Goal: Check status

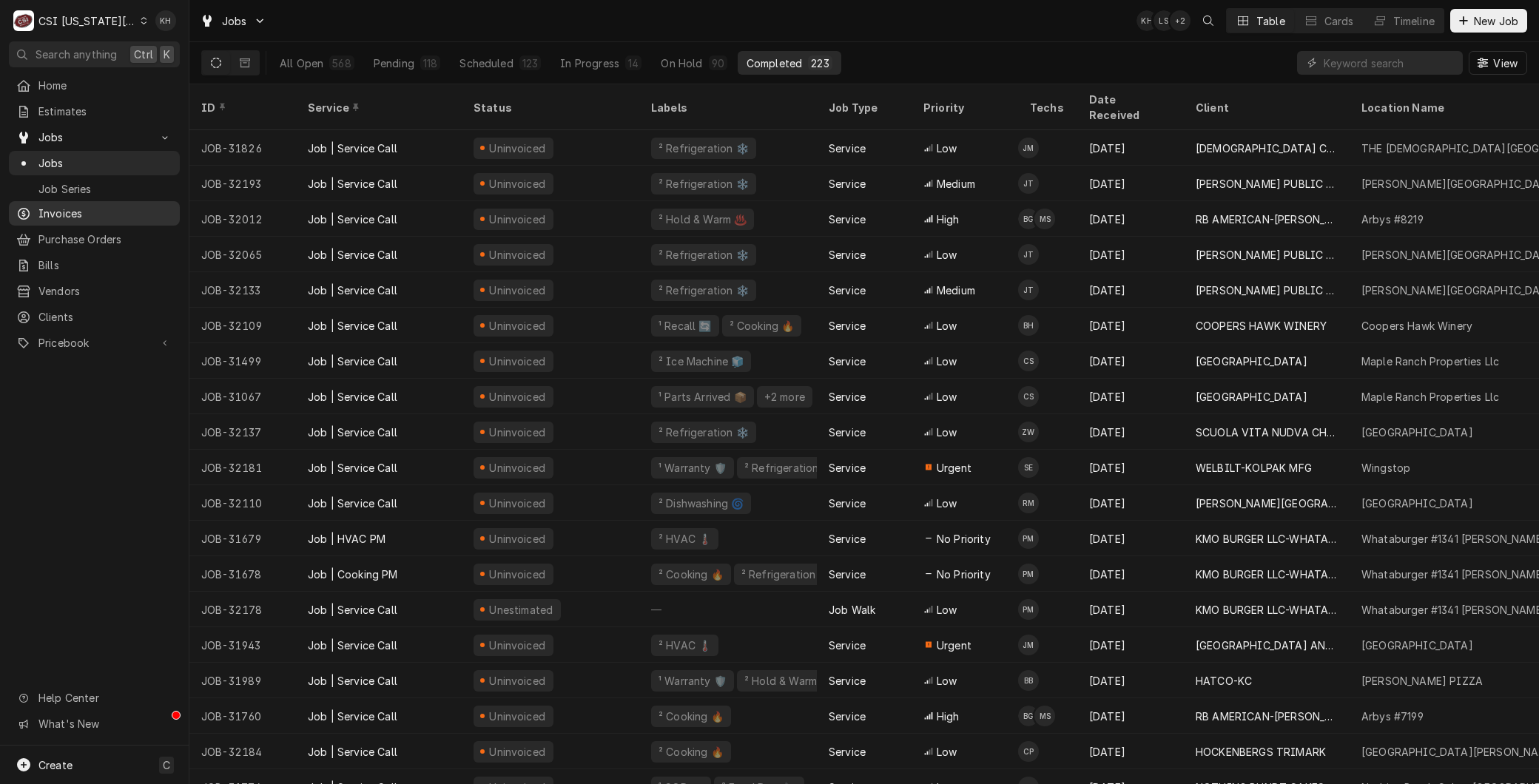
click at [85, 212] on span "Invoices" at bounding box center [106, 213] width 134 height 16
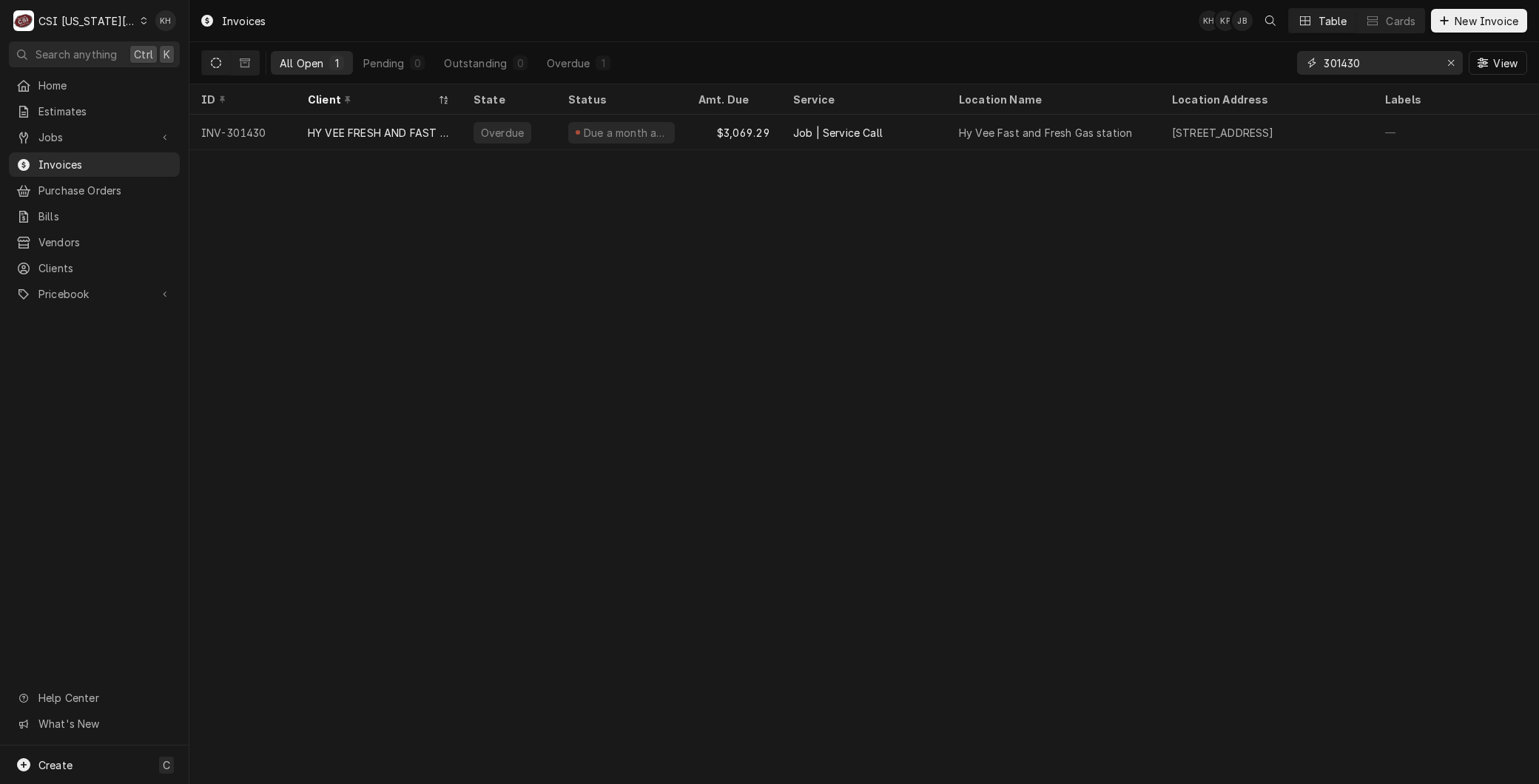
drag, startPoint x: 1372, startPoint y: 60, endPoint x: 1187, endPoint y: 63, distance: 185.0
click at [1188, 63] on div "All Open 1 Pending 0 Outstanding 0 Overdue 1 301430 View" at bounding box center [864, 62] width 1326 height 42
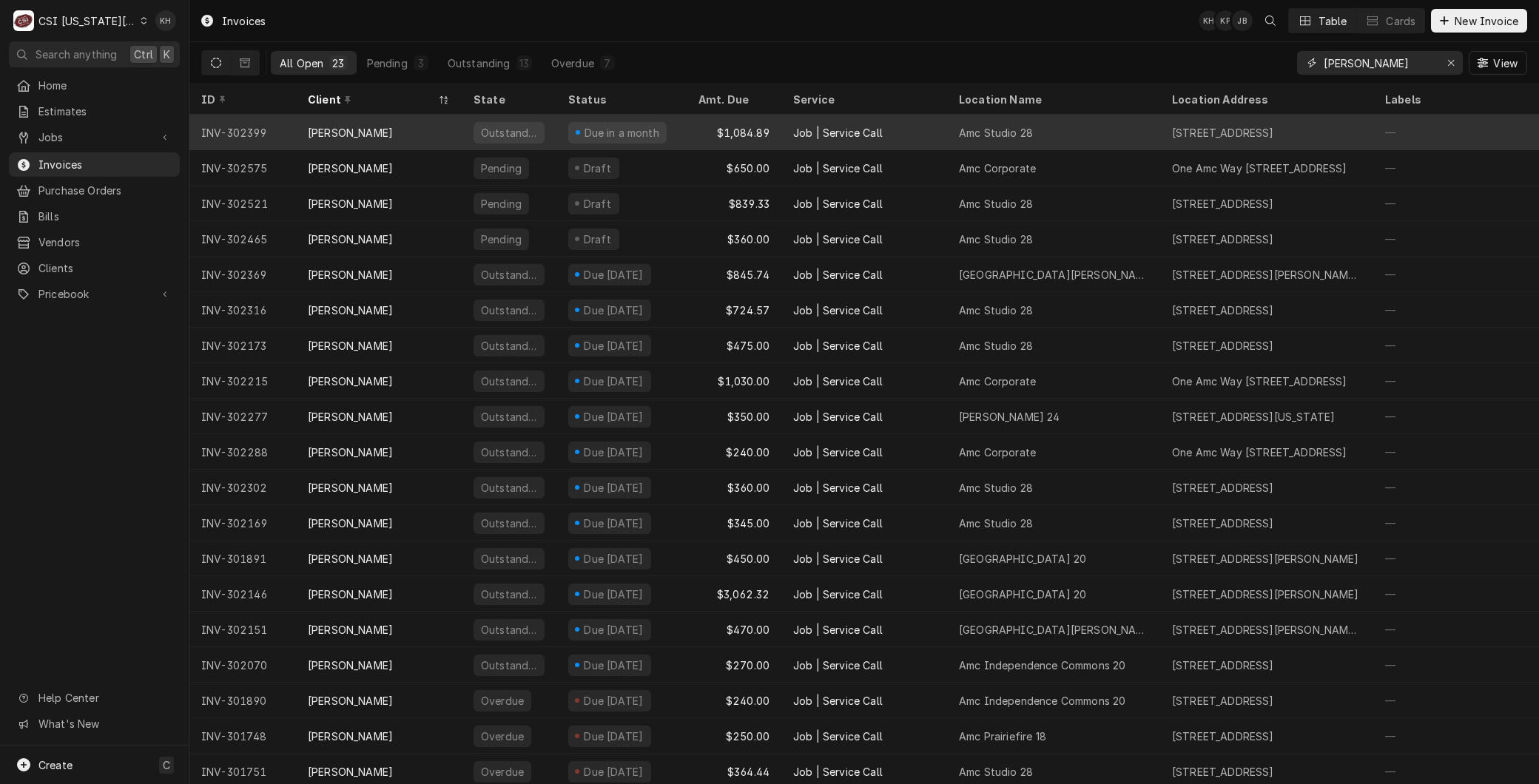
type input "vivian"
click at [360, 125] on div "[PERSON_NAME]" at bounding box center [378, 132] width 165 height 36
